Goal: Task Accomplishment & Management: Complete application form

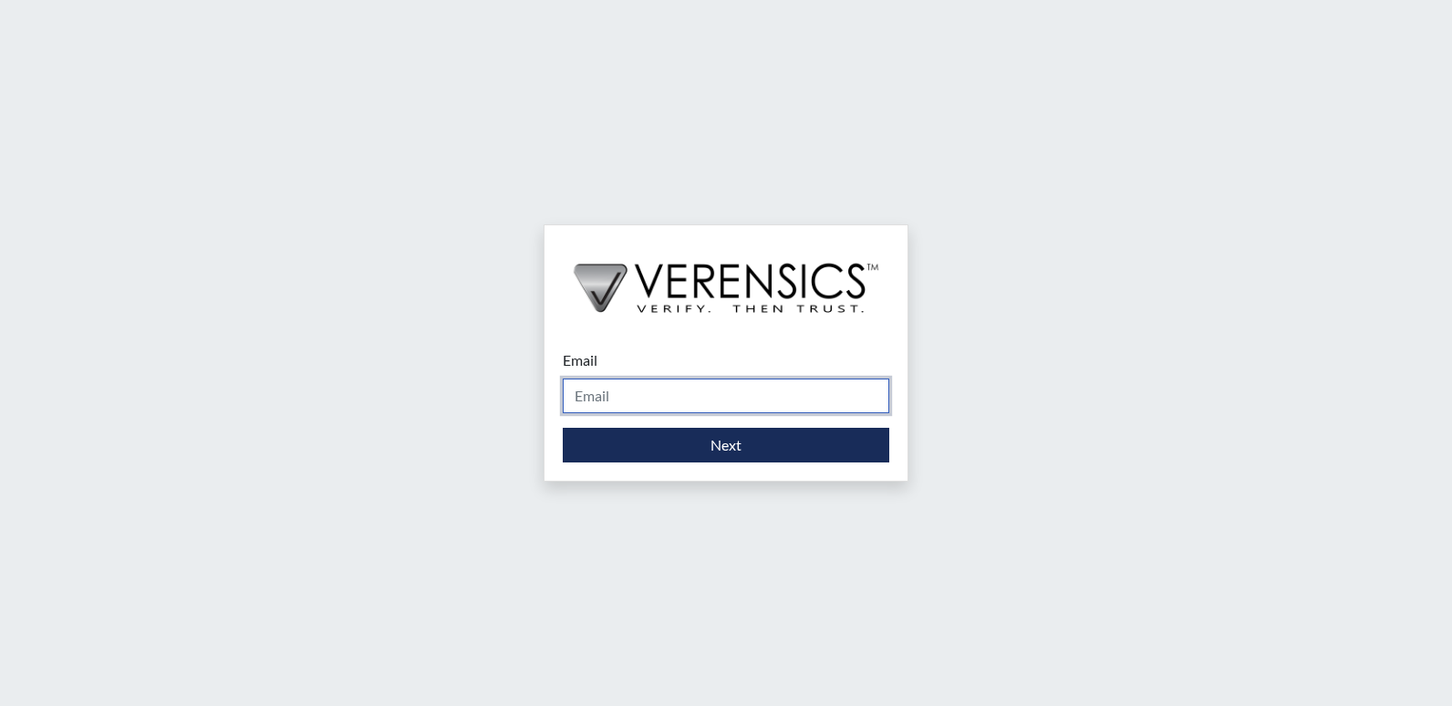
click at [607, 391] on input "Email" at bounding box center [726, 396] width 327 height 35
type input "[PERSON_NAME][EMAIL_ADDRESS][PERSON_NAME][DOMAIN_NAME]"
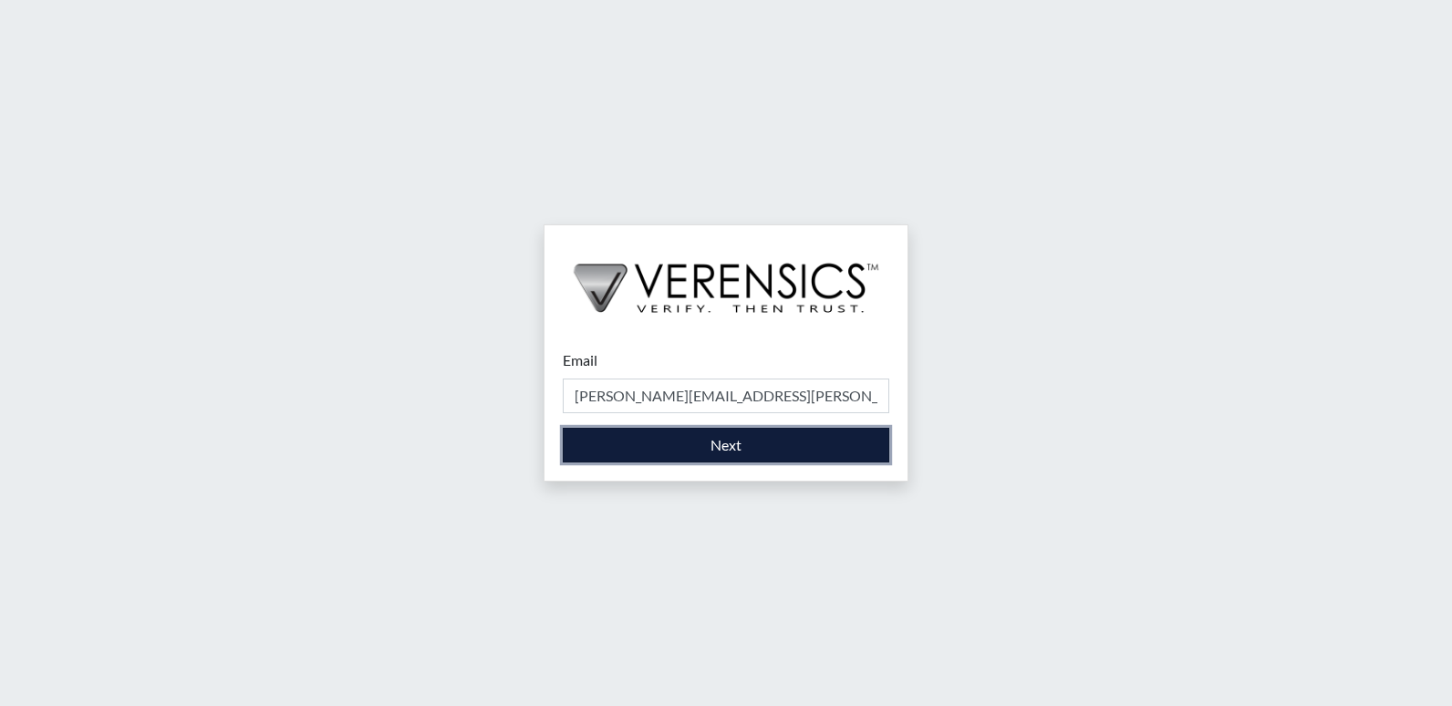
click at [624, 452] on button "Next" at bounding box center [726, 445] width 327 height 35
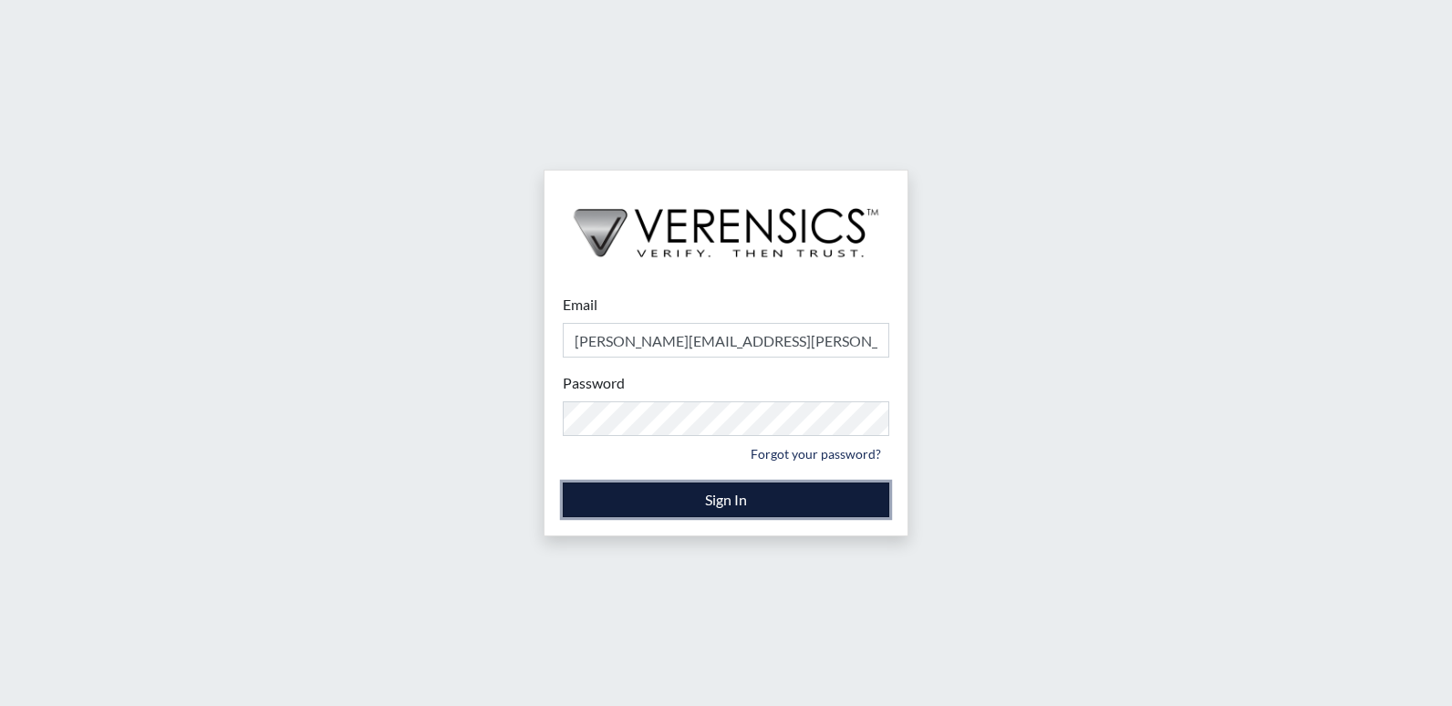
click at [690, 497] on button "Sign In" at bounding box center [726, 500] width 327 height 35
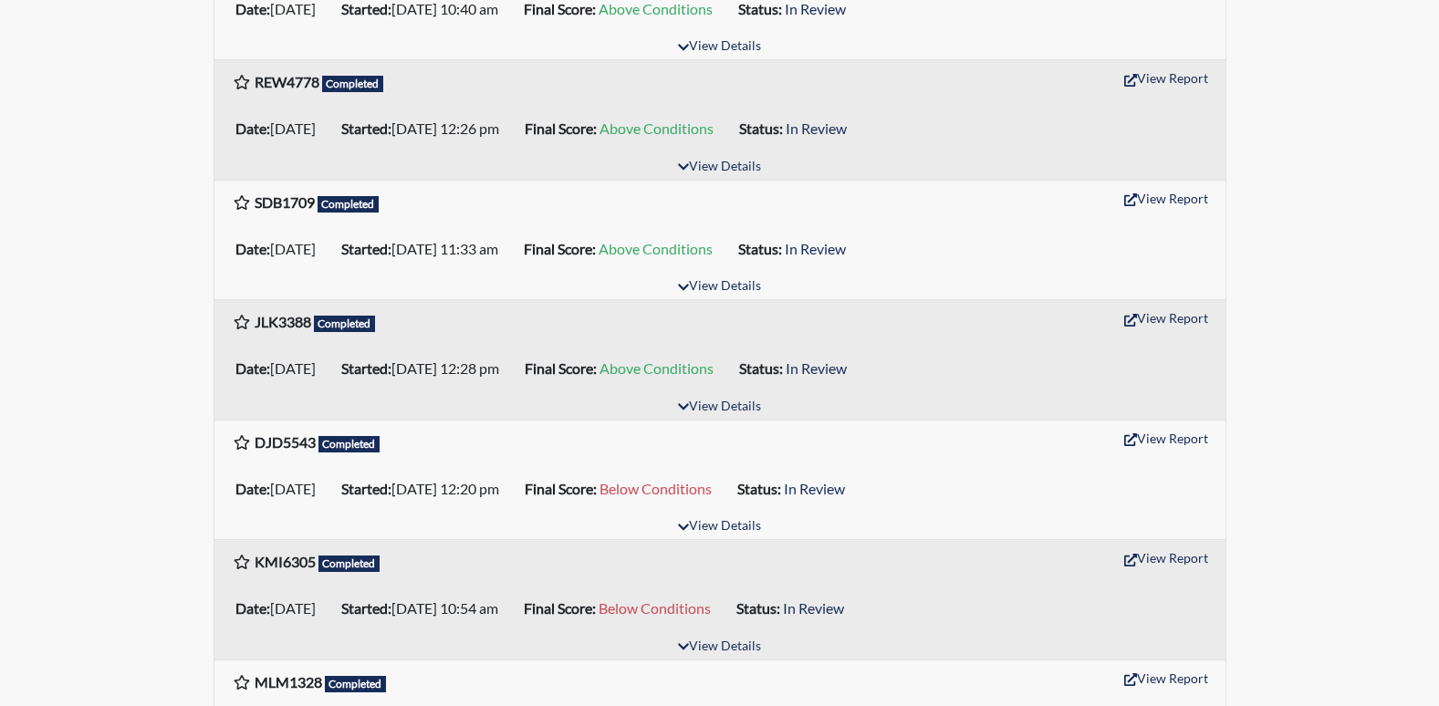
scroll to position [1733, 0]
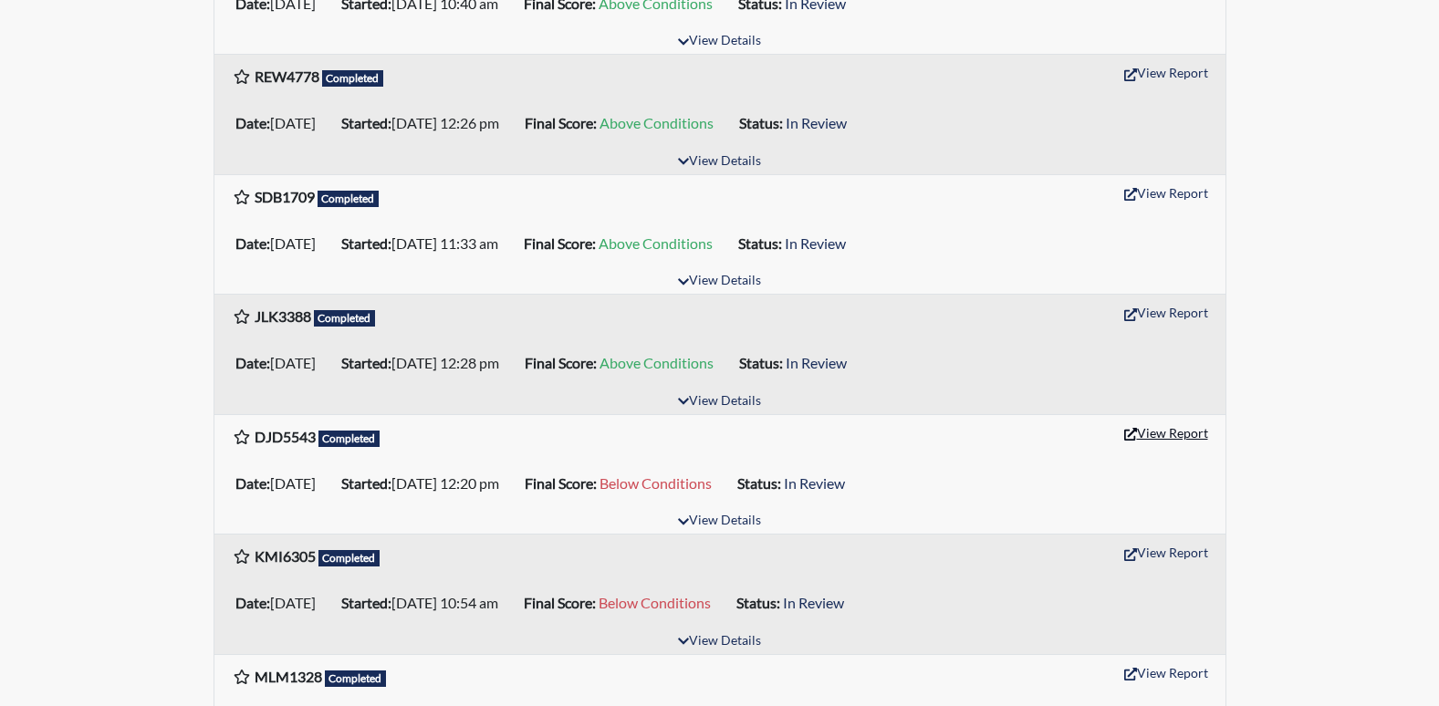
click at [1159, 438] on button "View Report" at bounding box center [1166, 433] width 100 height 28
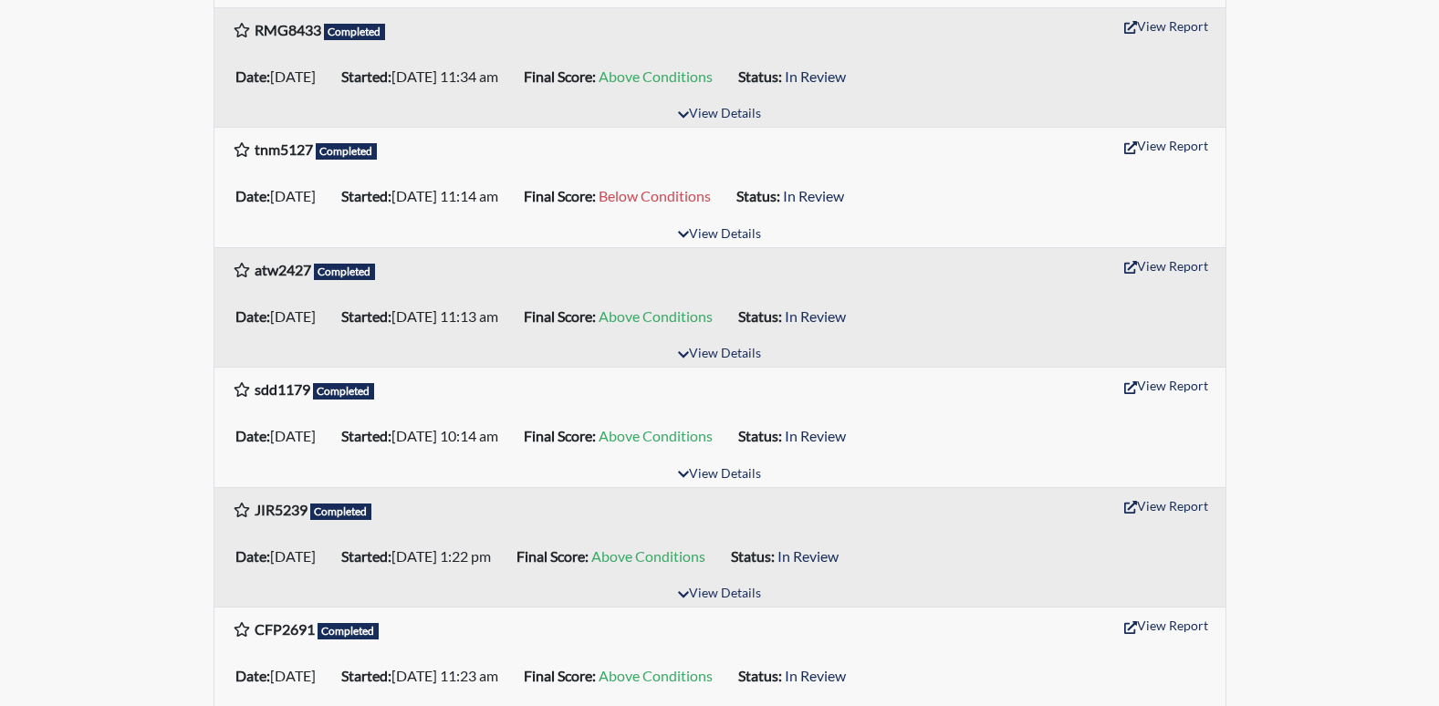
scroll to position [0, 0]
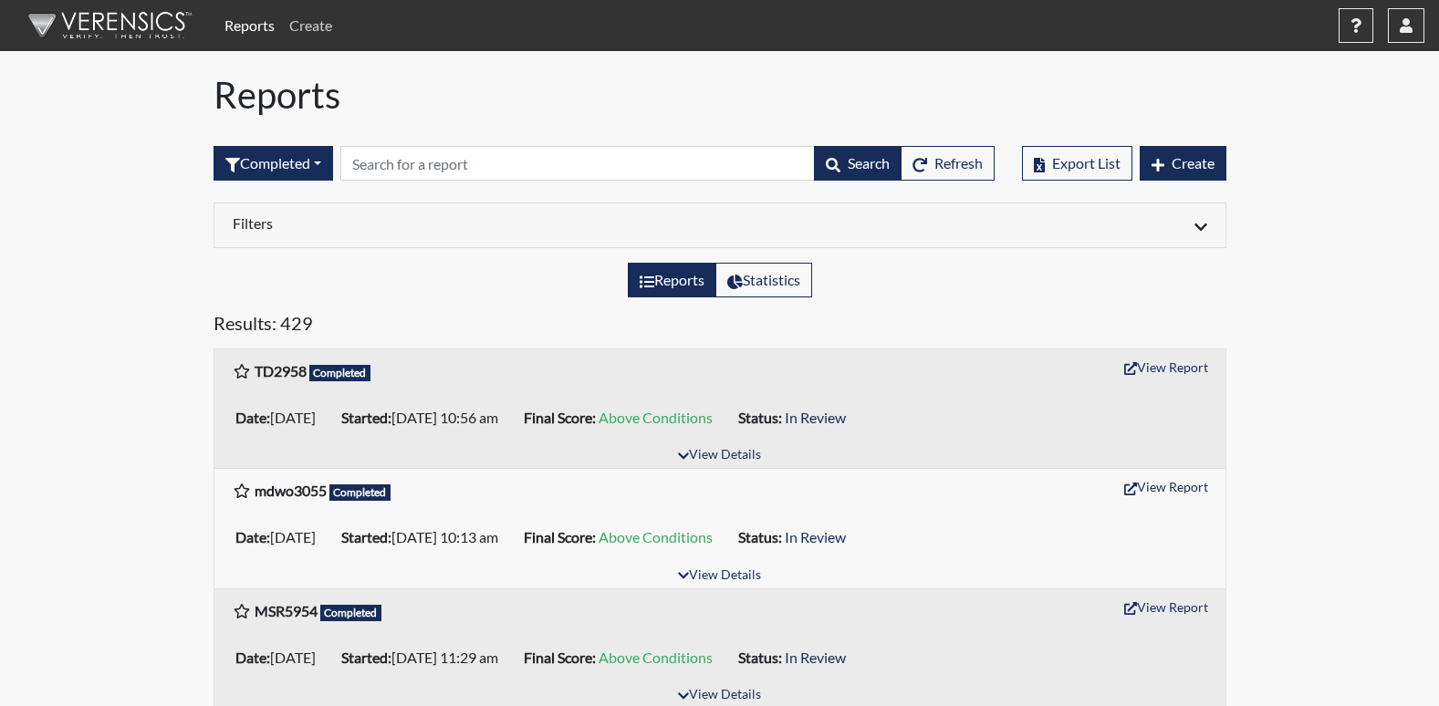
click at [317, 16] on link "Create" at bounding box center [310, 25] width 57 height 36
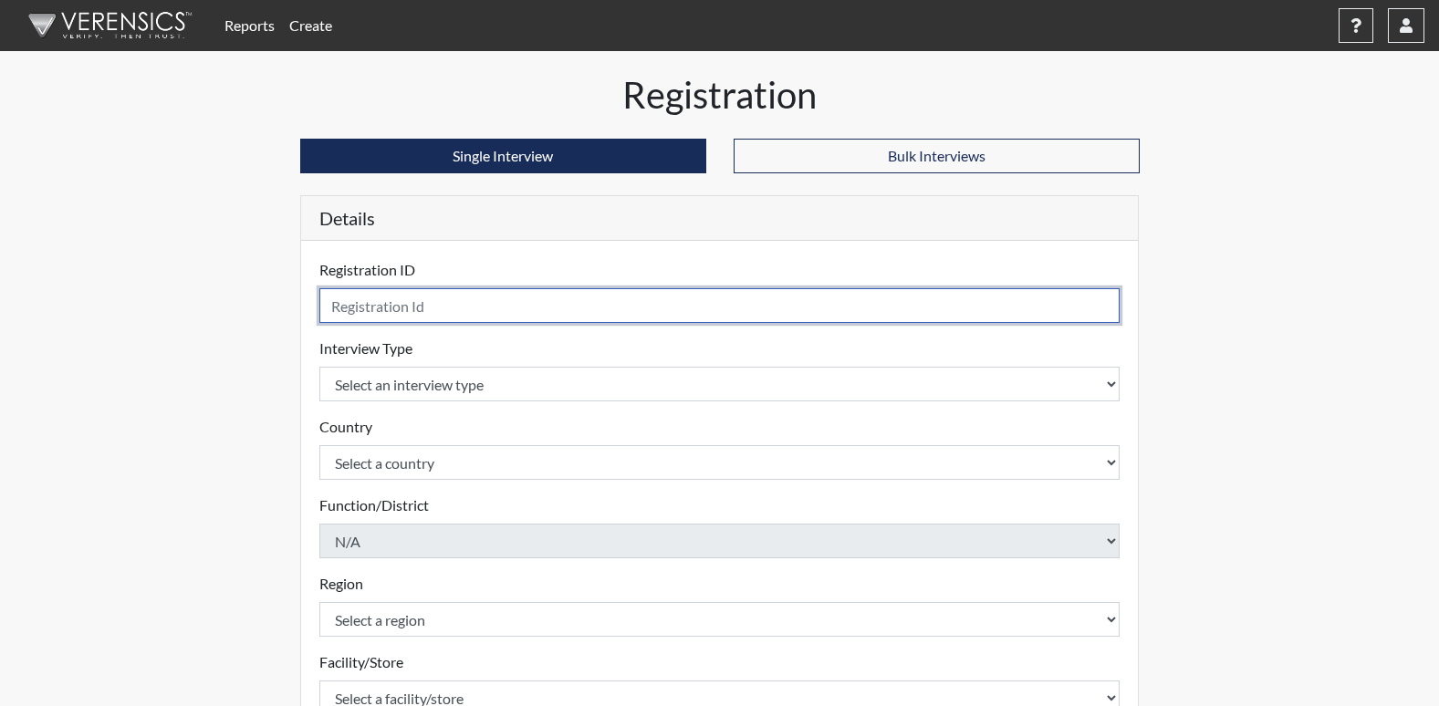
click at [375, 301] on input "text" at bounding box center [719, 305] width 801 height 35
type input "NAJ2555"
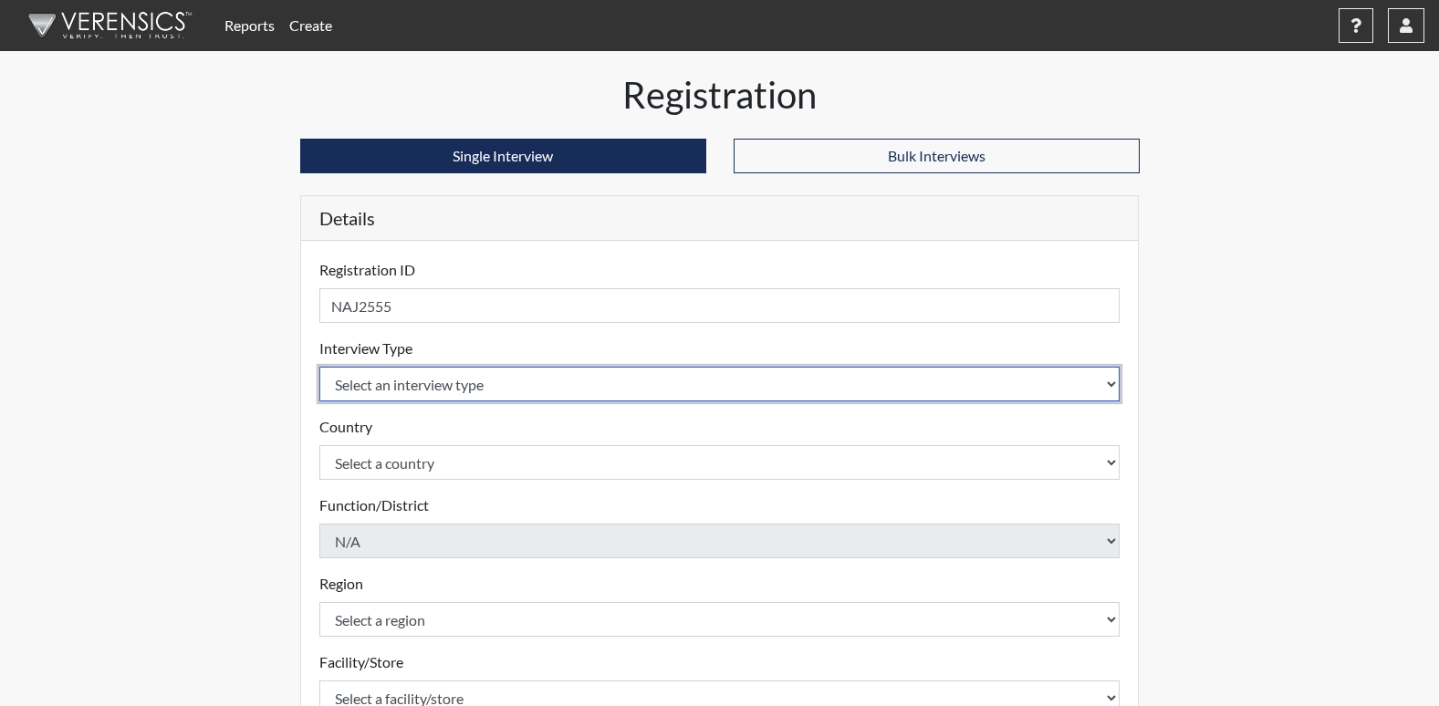
click at [413, 374] on select "Select an interview type Corrections Pre-Employment" at bounding box center [719, 384] width 801 height 35
select select "ff733e93-e1bf-11ea-9c9f-0eff0cf7eb8f"
click at [319, 367] on select "Select an interview type Corrections Pre-Employment" at bounding box center [719, 384] width 801 height 35
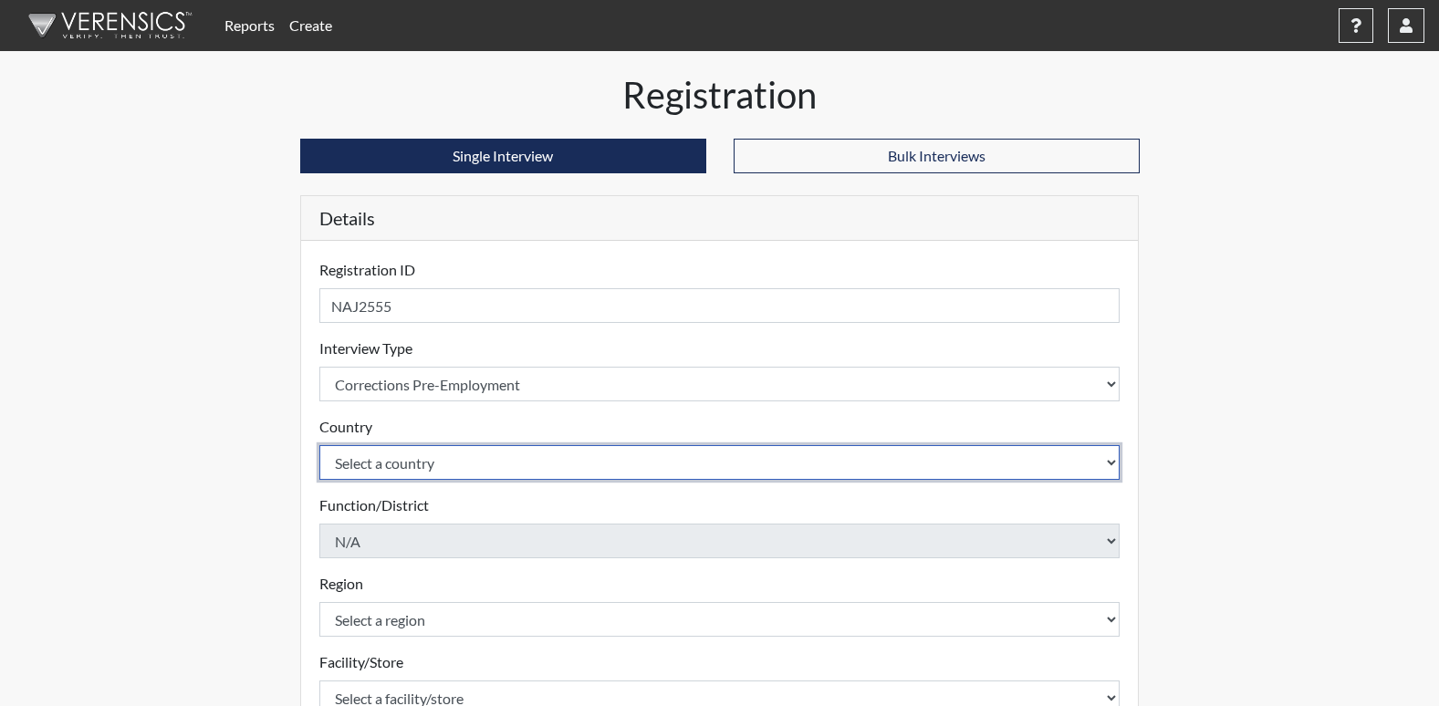
click at [418, 470] on select "Select a country United States Mexico" at bounding box center [719, 462] width 801 height 35
select select "united-states-of-america"
click at [319, 445] on select "Select a country United States Mexico" at bounding box center [719, 462] width 801 height 35
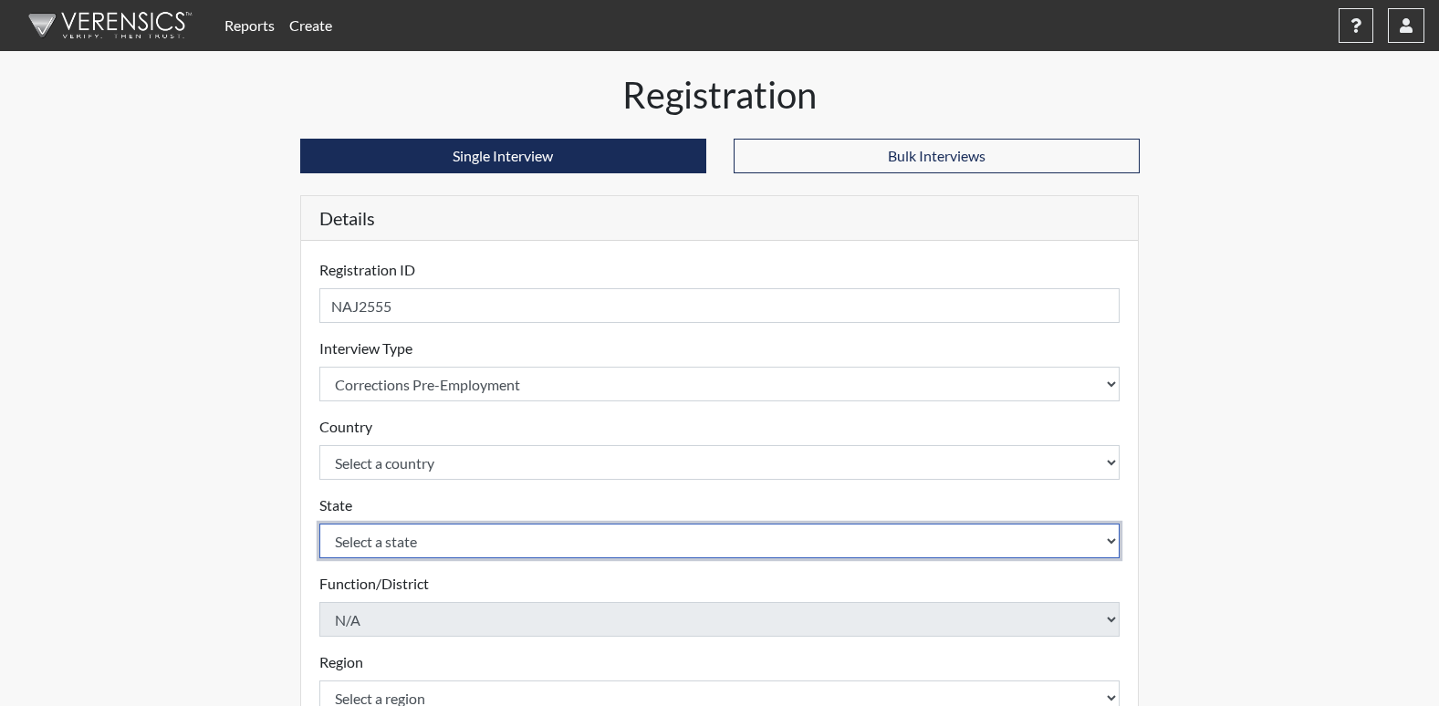
click at [388, 539] on select "Select a state Alabama Alaska Arizona Arkansas California Colorado Connecticut …" at bounding box center [719, 541] width 801 height 35
select select "GA"
click at [319, 524] on select "Select a state Alabama Alaska Arizona Arkansas California Colorado Connecticut …" at bounding box center [719, 541] width 801 height 35
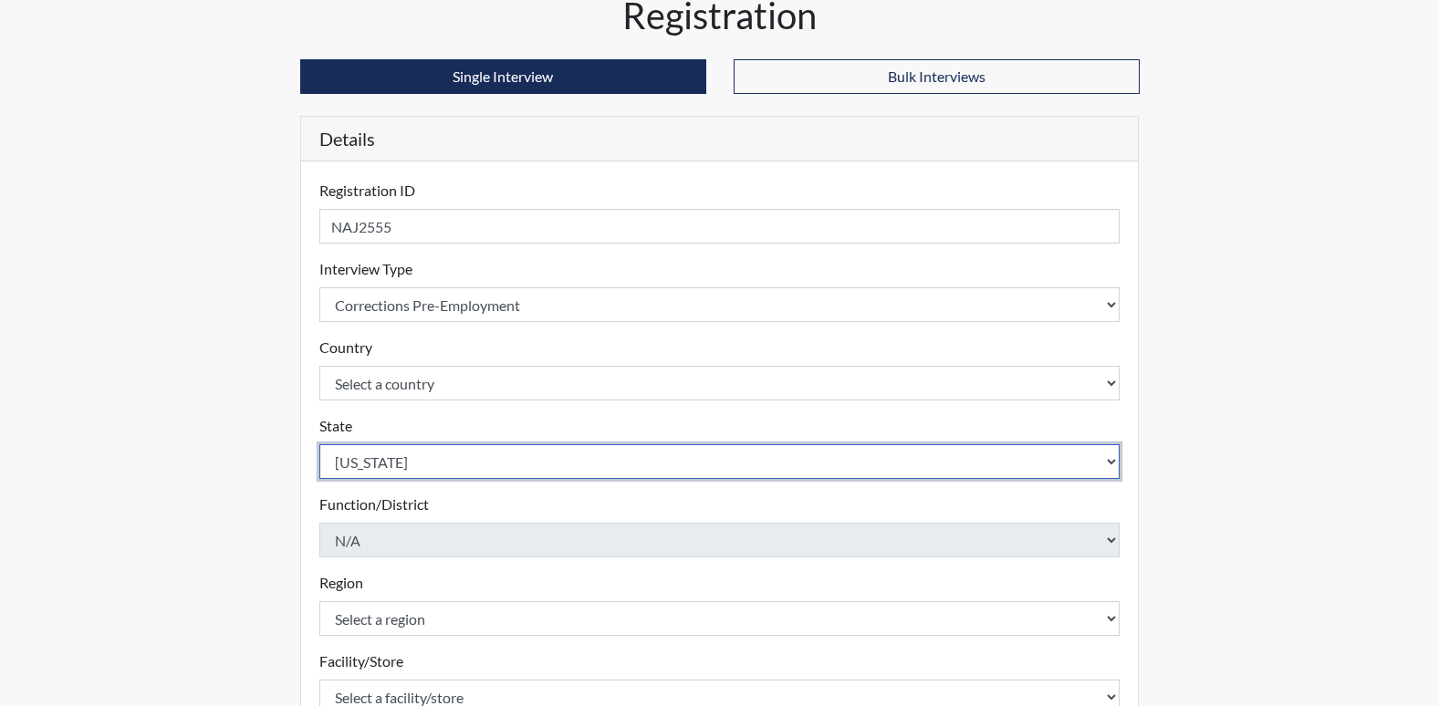
scroll to position [274, 0]
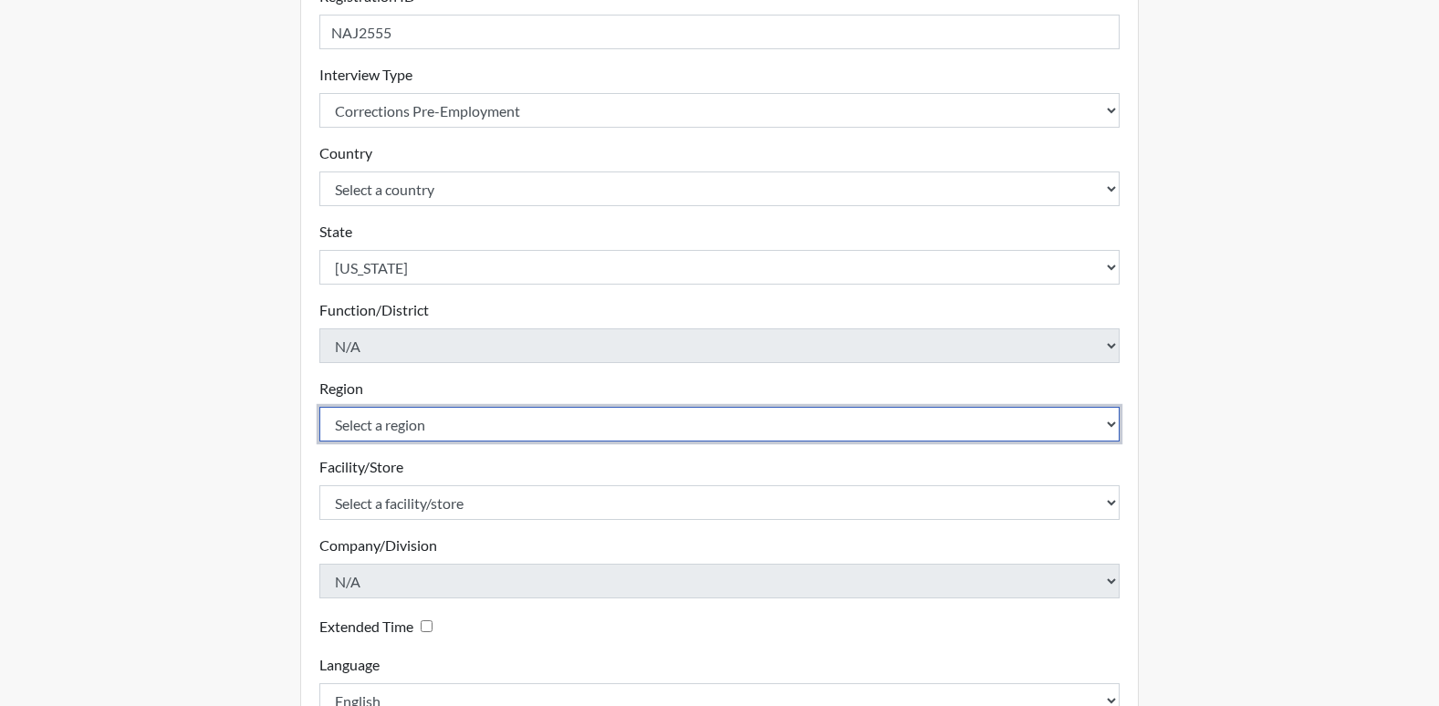
click at [397, 422] on select "Select a region Southwest Region" at bounding box center [719, 424] width 801 height 35
select select "51976826-f18e-4b67-8d3b-b0a0fa2f97ff"
click at [319, 407] on select "Select a region Southwest Region" at bounding box center [719, 424] width 801 height 35
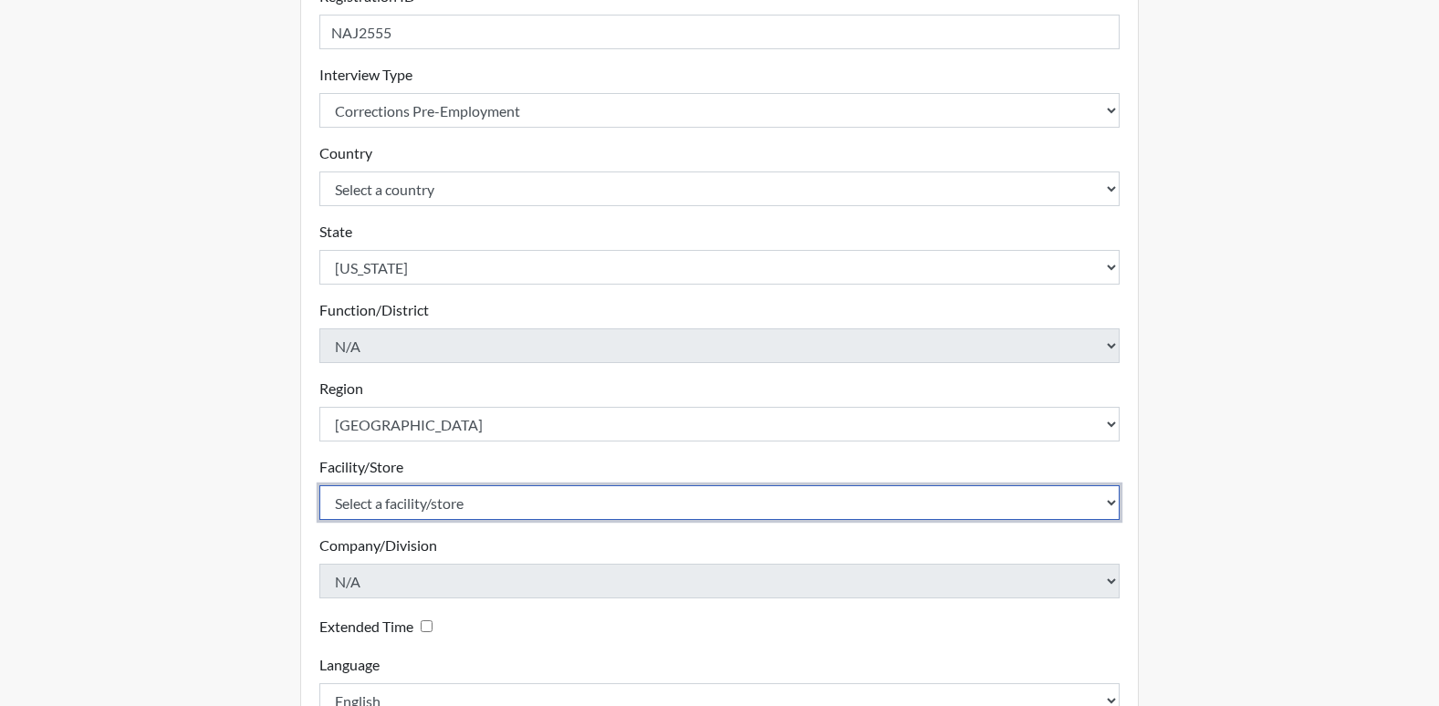
click at [389, 516] on select "Select a facility/store Lee SP" at bounding box center [719, 502] width 801 height 35
select select "26626ab7-56a1-437f-96f2-2870d0fac929"
click at [319, 485] on select "Select a facility/store Lee SP" at bounding box center [719, 502] width 801 height 35
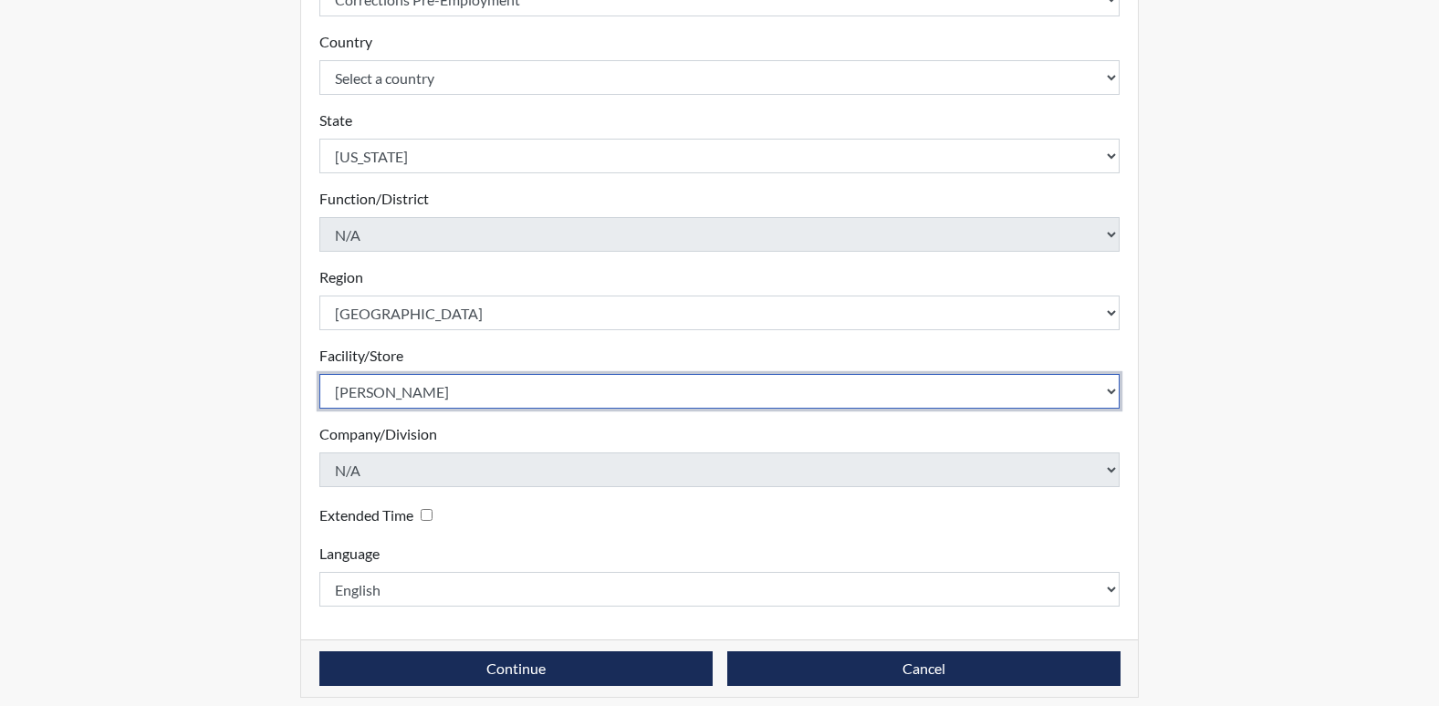
scroll to position [399, 0]
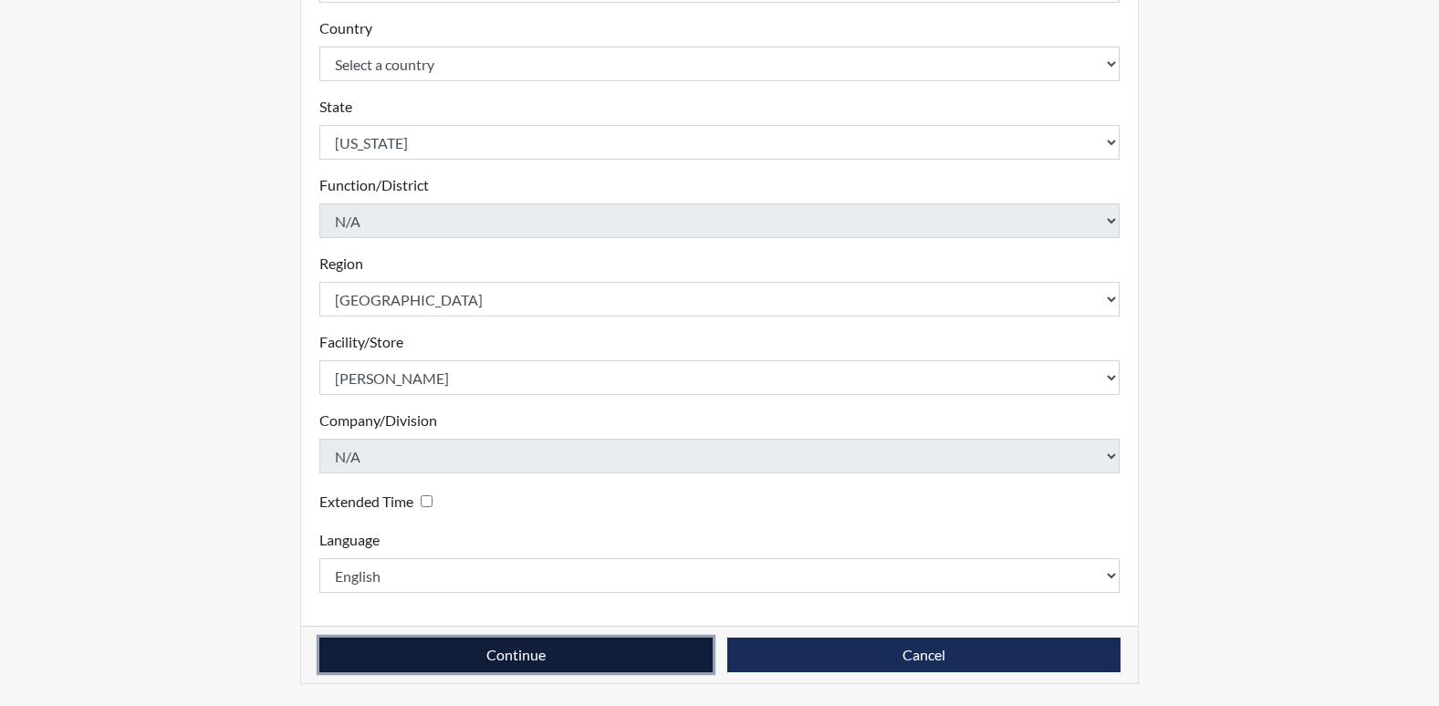
click at [436, 650] on button "Continue" at bounding box center [515, 655] width 393 height 35
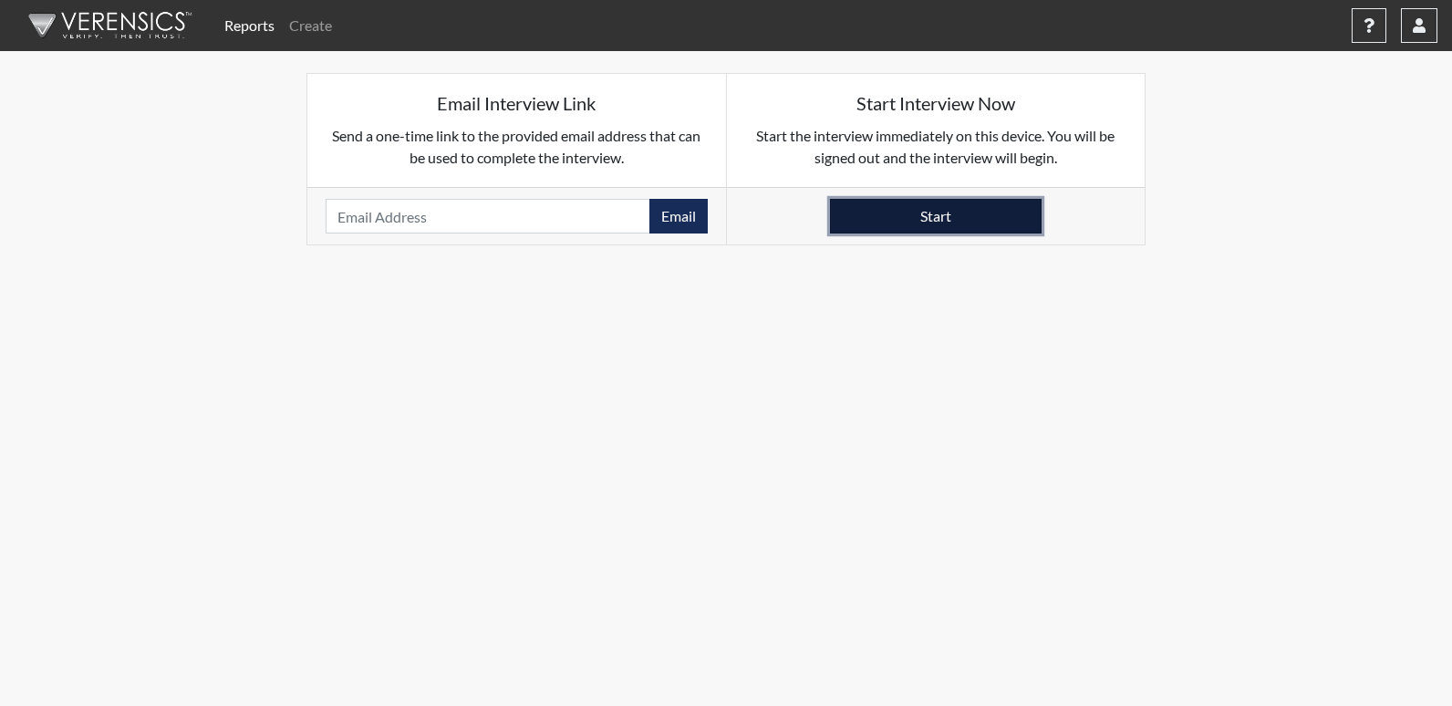
click at [937, 224] on button "Start" at bounding box center [936, 216] width 212 height 35
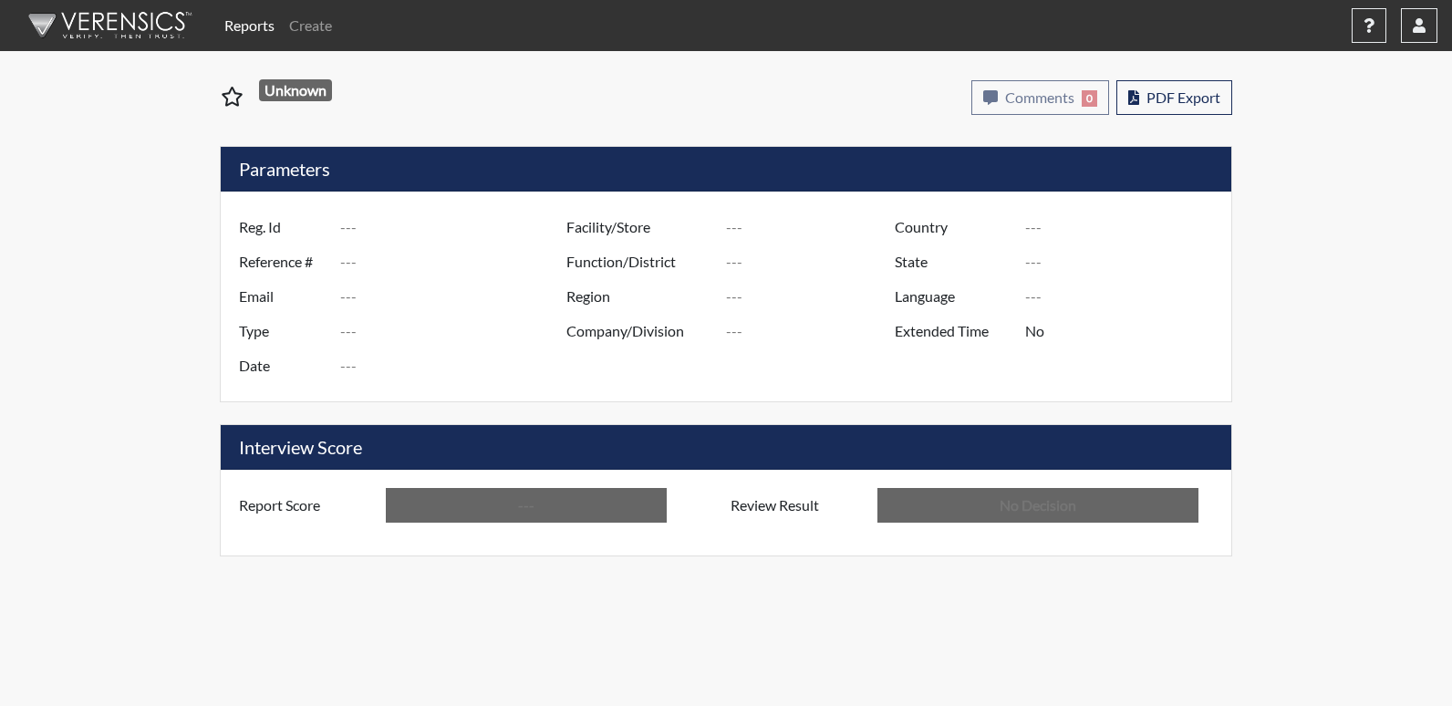
type input "DJD5543"
type input "50920"
type input "---"
type input "Corrections Pre-Employment"
type input "[DATE]"
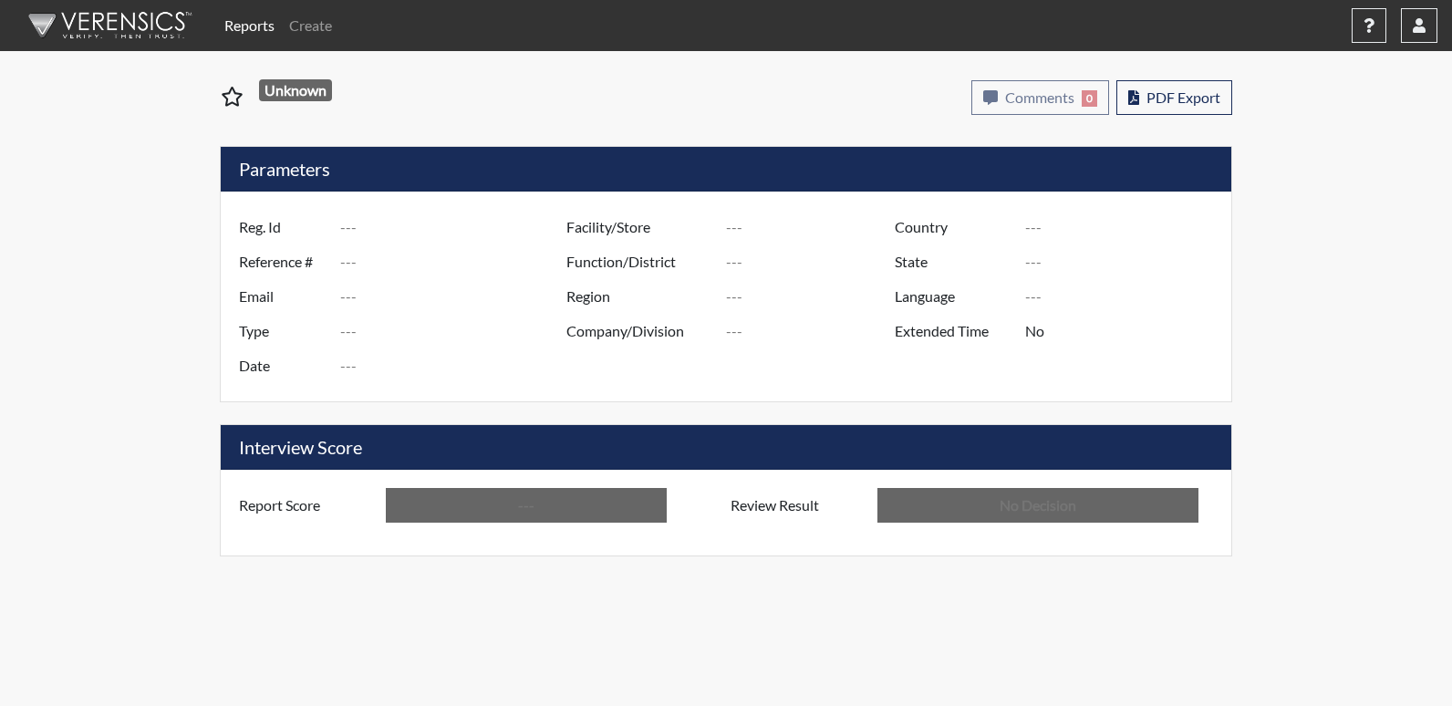
type input "[GEOGRAPHIC_DATA]"
type input "[US_STATE]"
type input "English"
type input "Below Conditions"
type input "In Review"
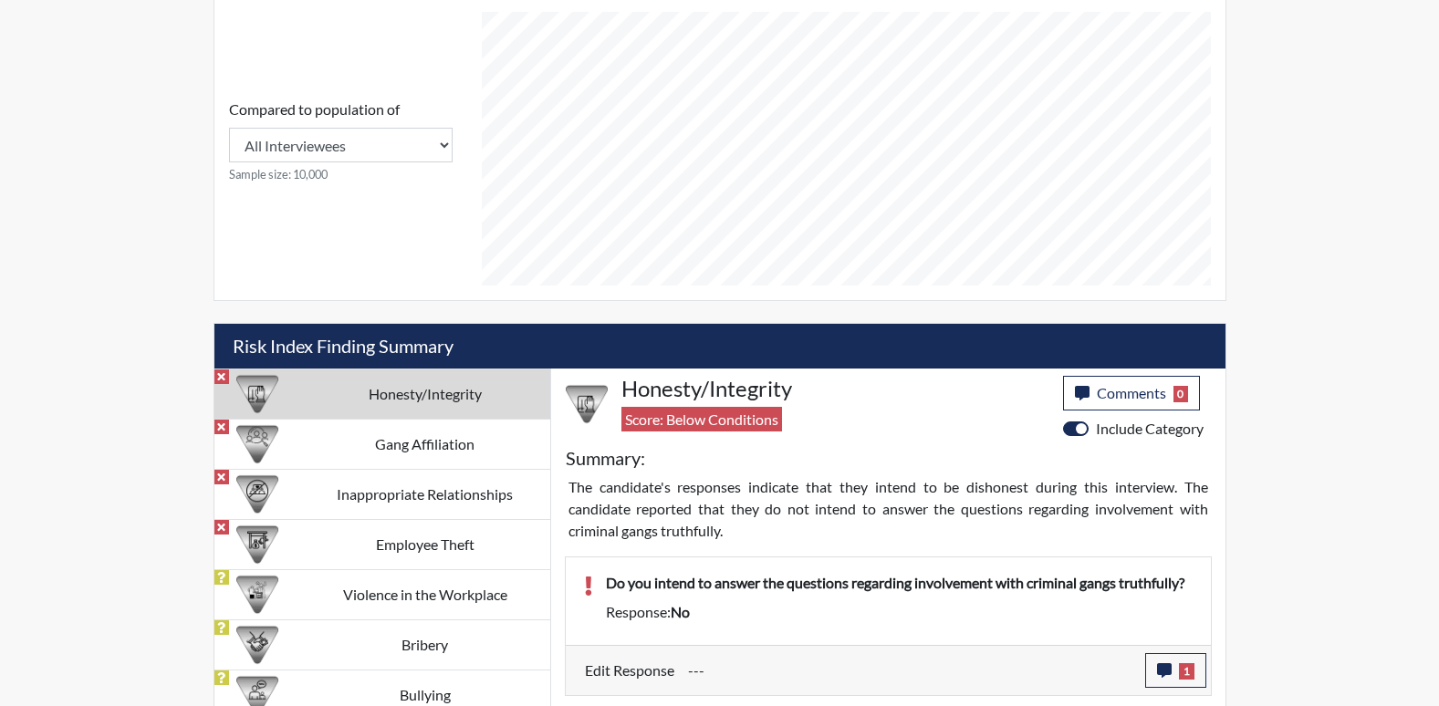
scroll to position [639, 0]
